Goal: Transaction & Acquisition: Purchase product/service

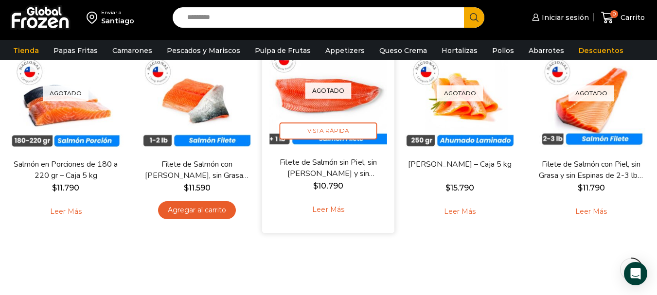
scroll to position [97, 0]
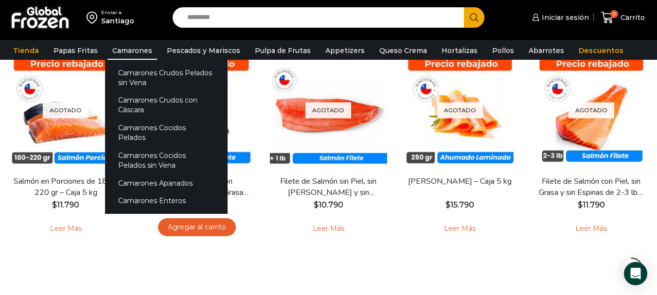
click at [130, 47] on link "Camarones" at bounding box center [132, 50] width 50 height 18
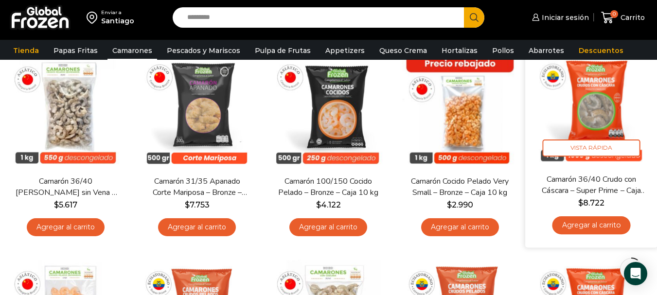
click at [647, 94] on img at bounding box center [592, 108] width 118 height 118
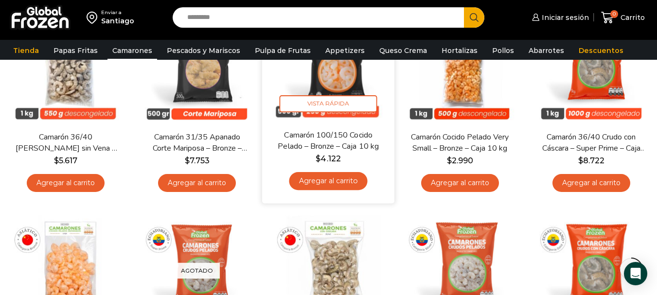
scroll to position [240, 0]
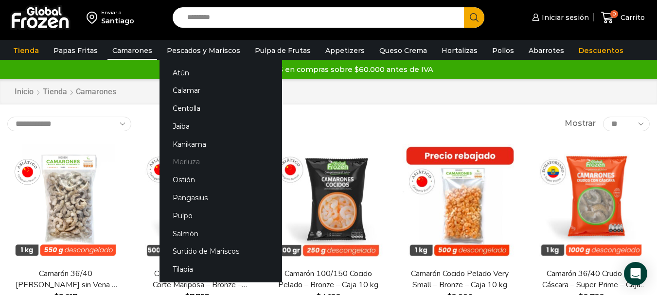
click at [196, 163] on link "Merluza" at bounding box center [221, 162] width 123 height 18
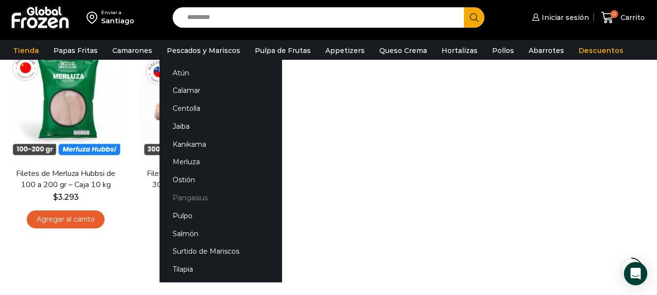
scroll to position [49, 0]
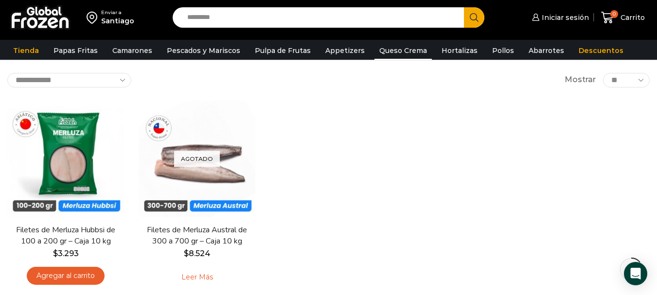
click at [398, 52] on link "Queso Crema" at bounding box center [403, 50] width 57 height 18
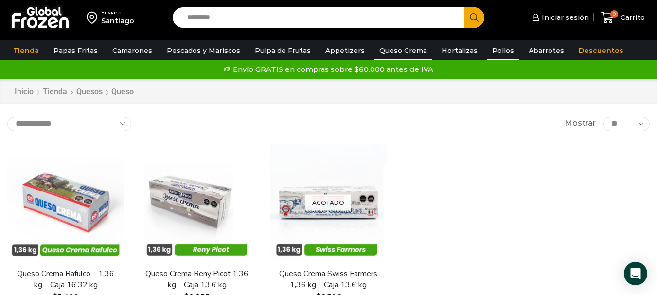
click at [492, 51] on link "Pollos" at bounding box center [503, 50] width 32 height 18
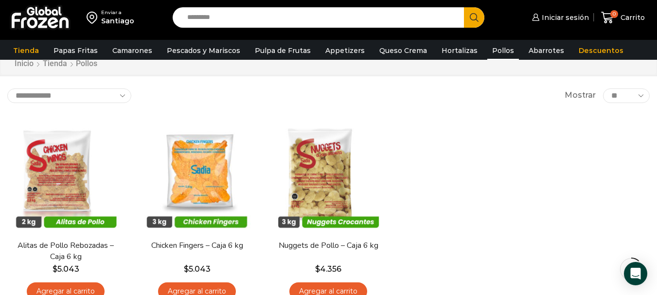
scroll to position [49, 0]
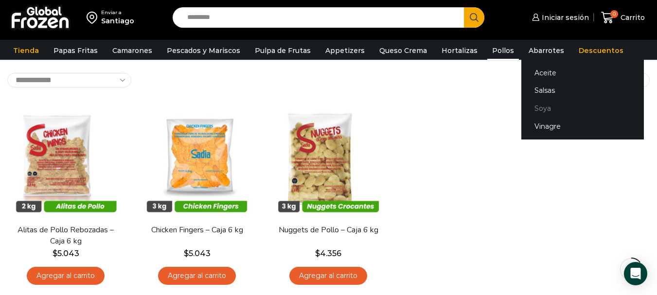
click at [531, 105] on link "Soya" at bounding box center [582, 109] width 123 height 18
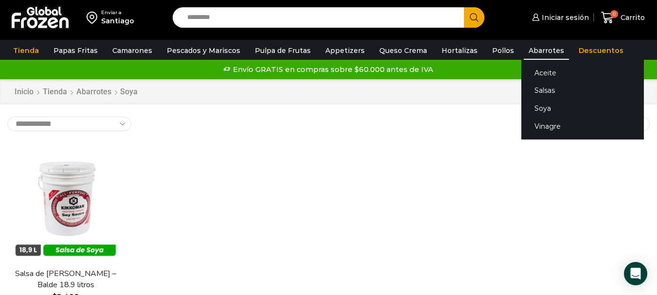
click at [531, 52] on link "Abarrotes" at bounding box center [546, 50] width 45 height 18
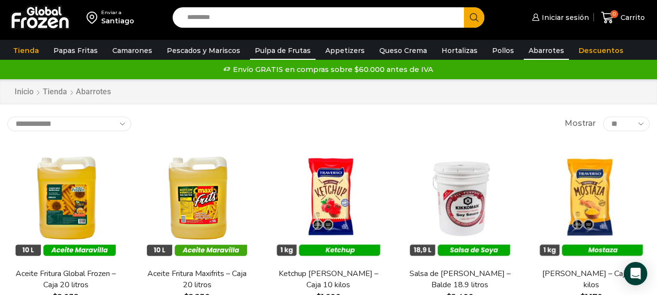
click at [277, 49] on link "Pulpa de Frutas" at bounding box center [283, 50] width 66 height 18
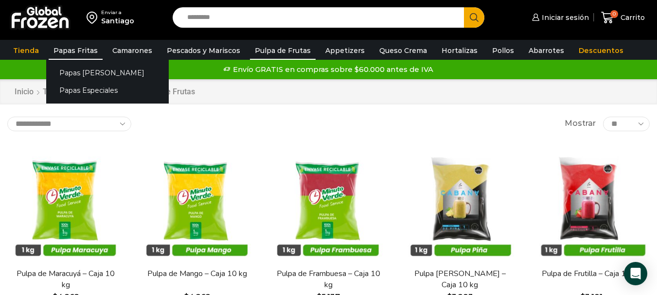
click at [80, 51] on link "Papas Fritas" at bounding box center [76, 50] width 54 height 18
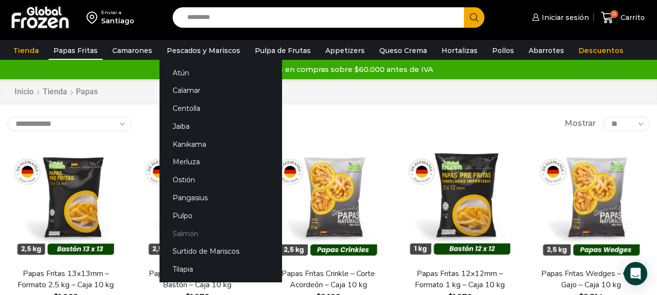
click at [183, 234] on link "Salmón" at bounding box center [221, 234] width 123 height 18
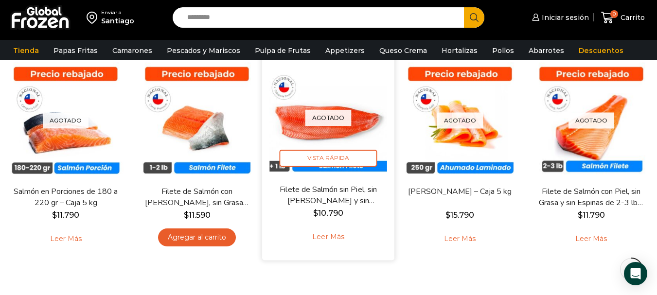
scroll to position [97, 0]
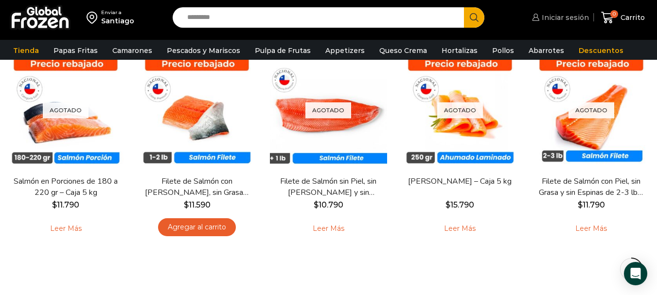
click at [557, 16] on span "Iniciar sesión" at bounding box center [564, 18] width 50 height 10
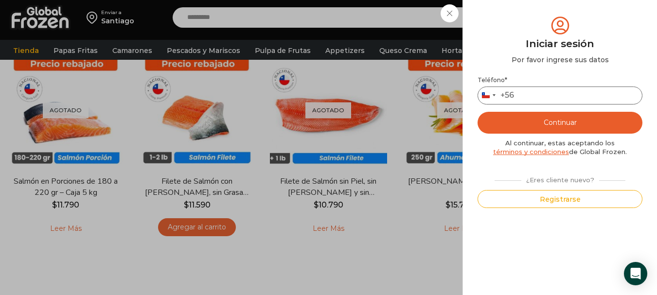
click at [542, 93] on input "Teléfono *" at bounding box center [560, 96] width 165 height 18
type input "*********"
click at [566, 127] on button "Continuar" at bounding box center [560, 123] width 165 height 22
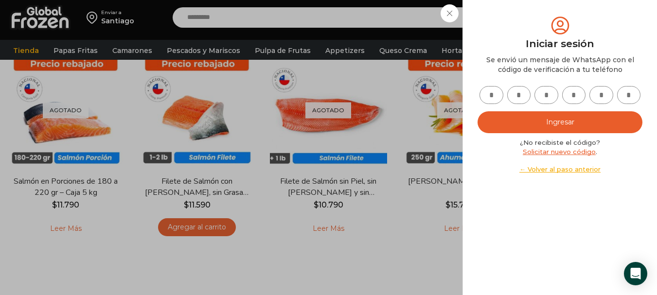
click at [494, 97] on input "text" at bounding box center [492, 95] width 24 height 18
type input "*"
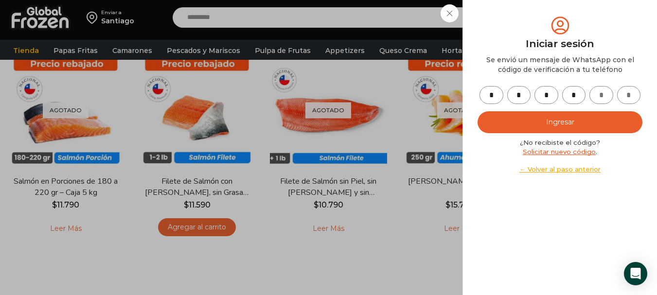
type input "*"
click at [557, 118] on button "Ingresar" at bounding box center [560, 122] width 165 height 22
click at [553, 125] on button "Ingresar" at bounding box center [560, 122] width 165 height 22
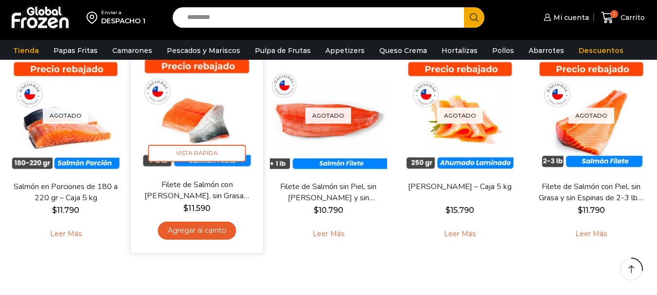
scroll to position [97, 0]
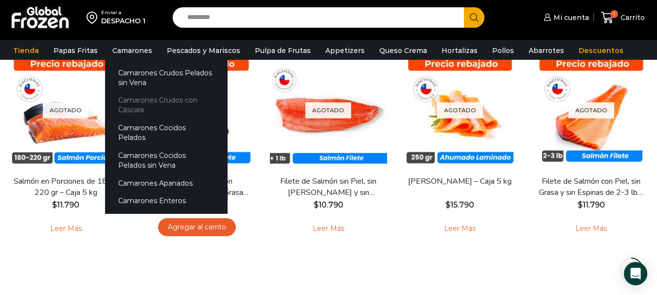
click at [147, 103] on link "Camarones Crudos con Cáscara" at bounding box center [166, 105] width 123 height 28
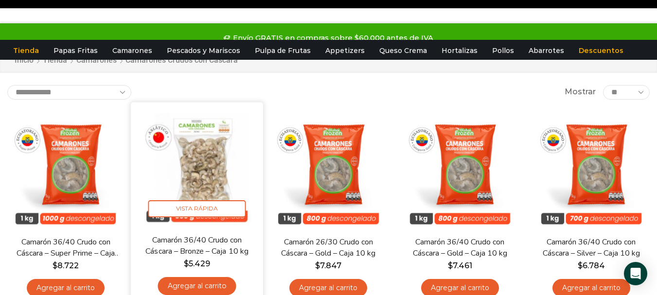
scroll to position [49, 0]
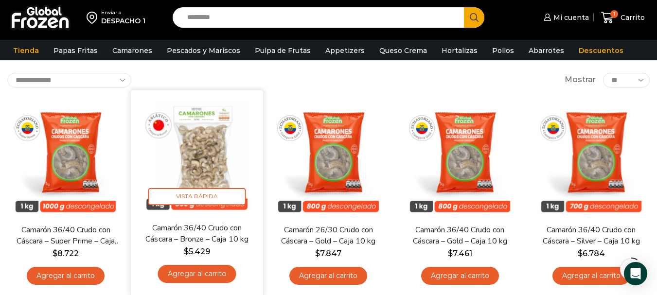
click at [198, 274] on link "Agregar al carrito" at bounding box center [197, 274] width 78 height 18
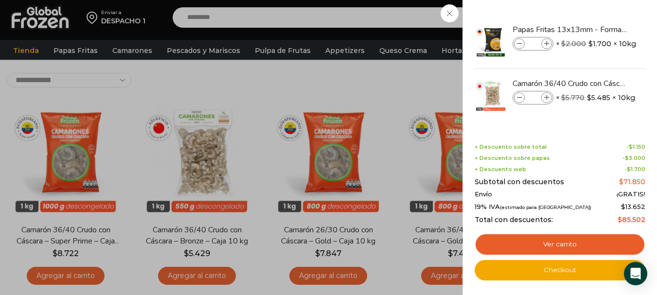
click at [599, 12] on div "2 Carrito 2 2 Shopping Cart *" at bounding box center [623, 17] width 49 height 23
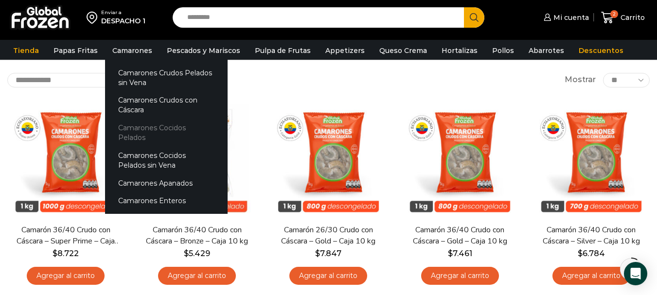
click at [168, 126] on link "Camarones Cocidos Pelados" at bounding box center [166, 133] width 123 height 28
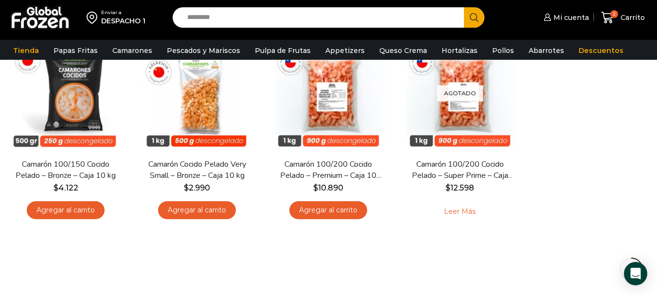
scroll to position [97, 0]
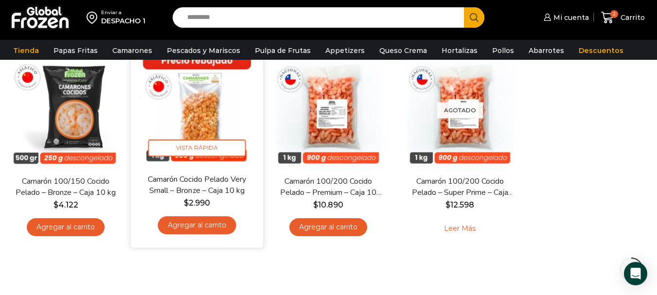
click at [199, 227] on link "Agregar al carrito" at bounding box center [197, 225] width 78 height 18
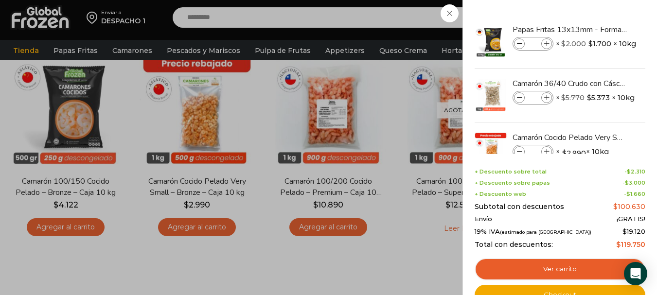
click at [599, 29] on div "3 Carrito 3 3 Shopping Cart *" at bounding box center [623, 17] width 49 height 23
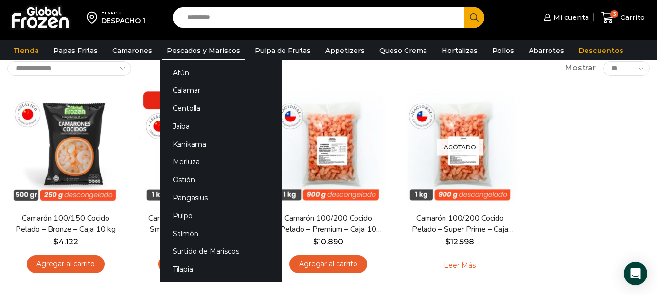
scroll to position [0, 0]
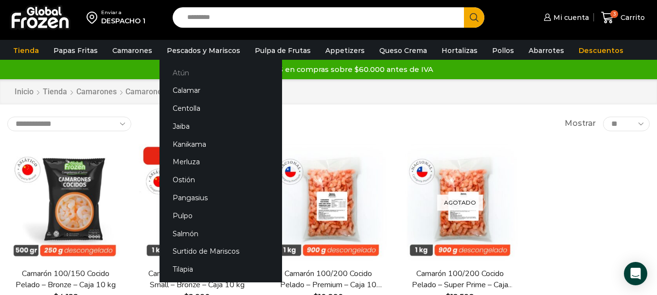
click at [193, 68] on link "Atún" at bounding box center [221, 73] width 123 height 18
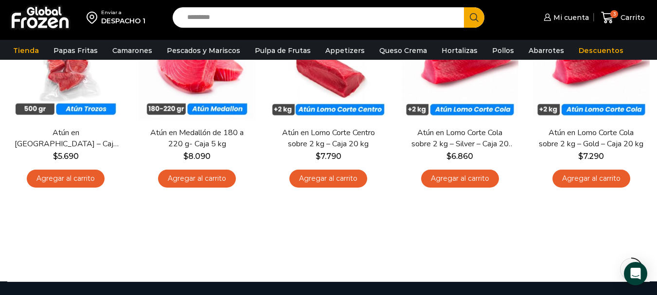
scroll to position [97, 0]
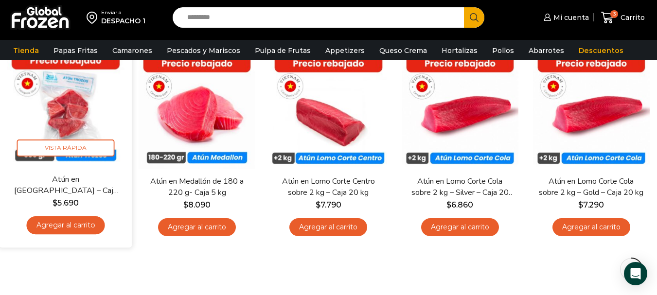
click at [87, 227] on link "Agregar al carrito" at bounding box center [66, 225] width 78 height 18
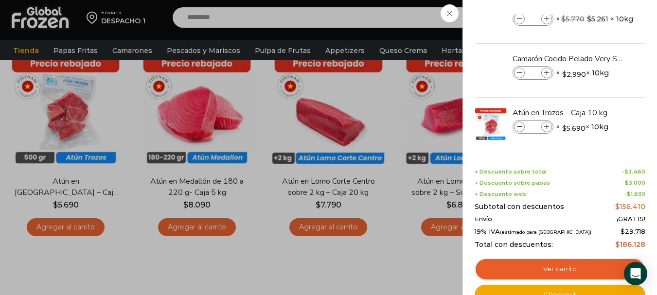
scroll to position [83, 0]
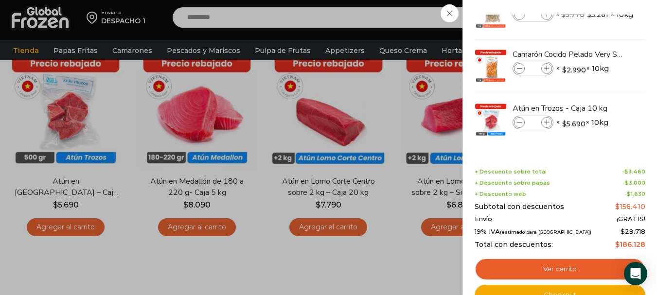
click at [599, 29] on div "4 Carrito 4 4 Shopping Cart *" at bounding box center [623, 17] width 49 height 23
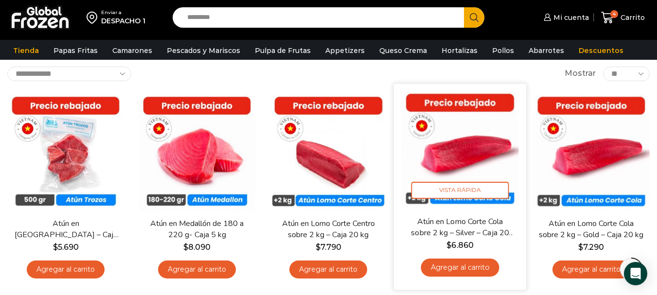
scroll to position [0, 0]
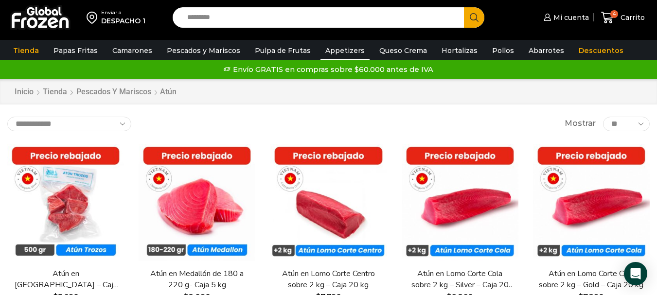
click at [345, 49] on link "Appetizers" at bounding box center [345, 50] width 49 height 18
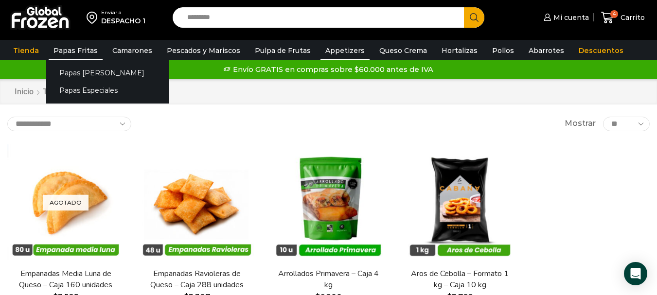
click at [75, 46] on link "Papas Fritas" at bounding box center [76, 50] width 54 height 18
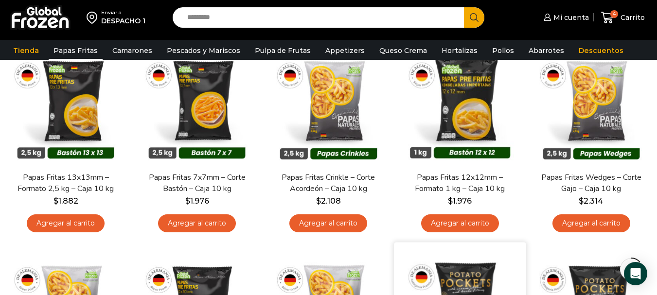
scroll to position [97, 0]
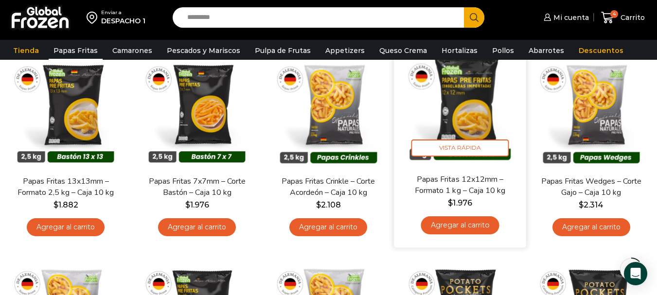
click at [459, 223] on link "Agregar al carrito" at bounding box center [460, 225] width 78 height 18
